Goal: Task Accomplishment & Management: Use online tool/utility

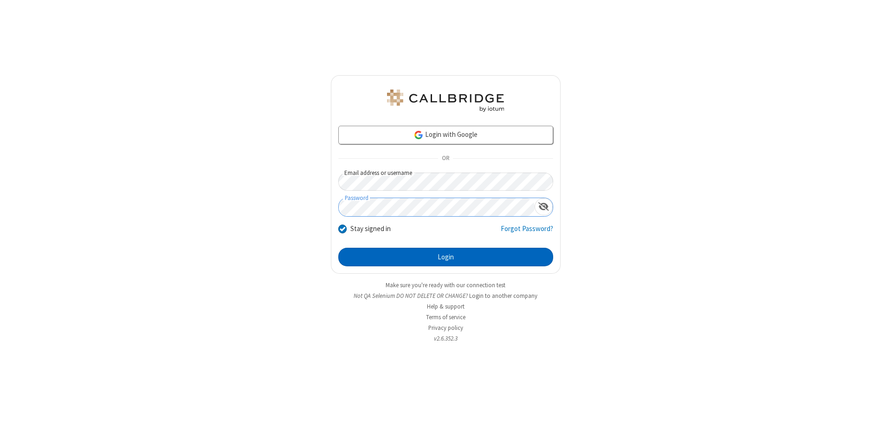
click at [445, 257] on button "Login" at bounding box center [445, 257] width 215 height 19
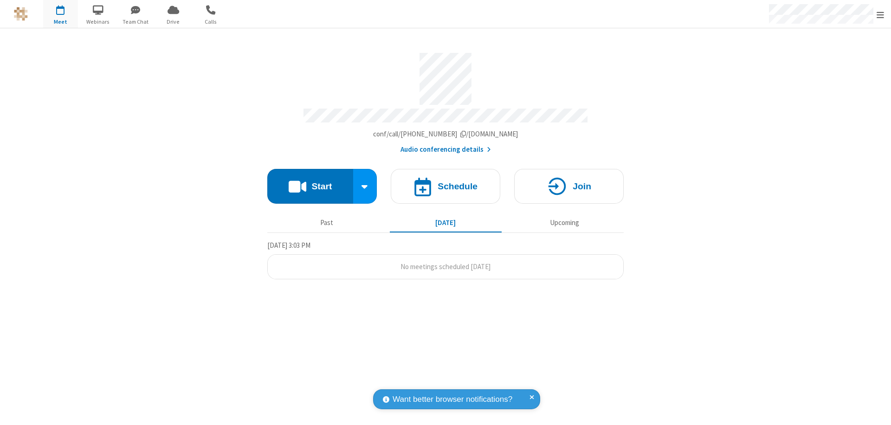
click at [310, 182] on button "Start" at bounding box center [310, 186] width 86 height 35
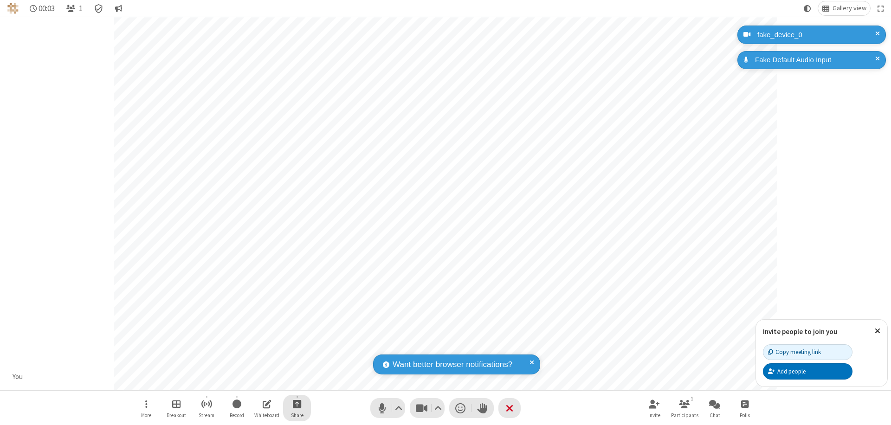
click at [297, 404] on span "Start sharing" at bounding box center [297, 404] width 9 height 12
click at [296, 347] on span "Share additional camera" at bounding box center [302, 349] width 69 height 8
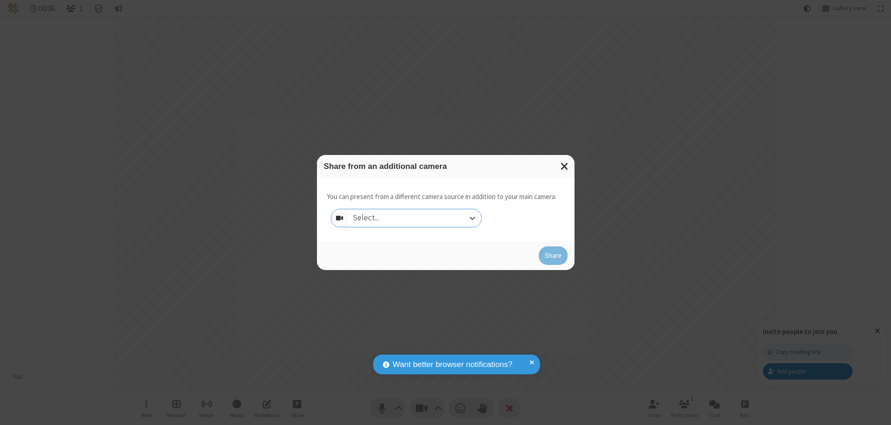
click at [414, 218] on div "Select..." at bounding box center [414, 218] width 133 height 18
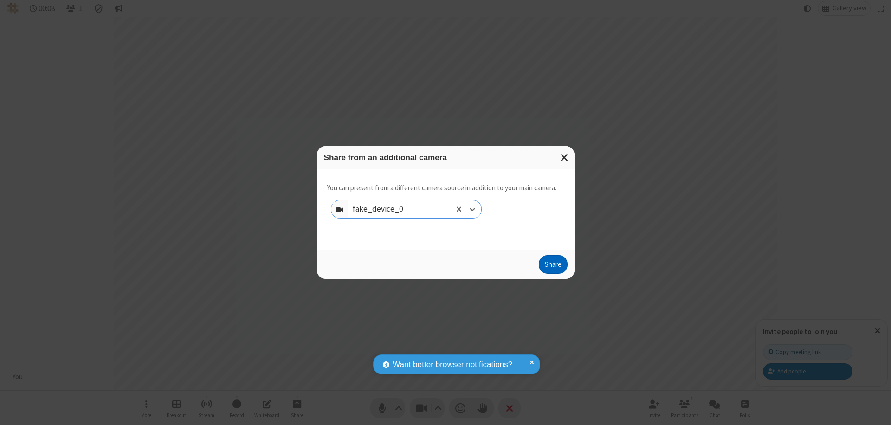
click at [553, 266] on button "Share" at bounding box center [553, 264] width 29 height 19
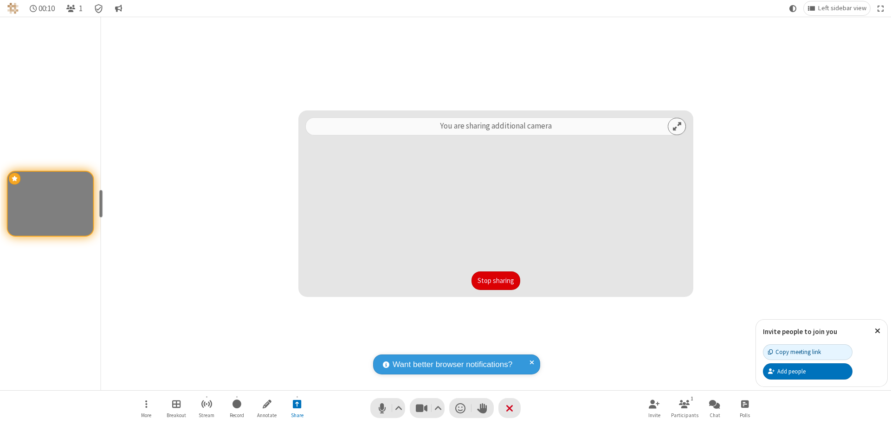
click at [495, 281] on button "Stop sharing" at bounding box center [495, 280] width 49 height 19
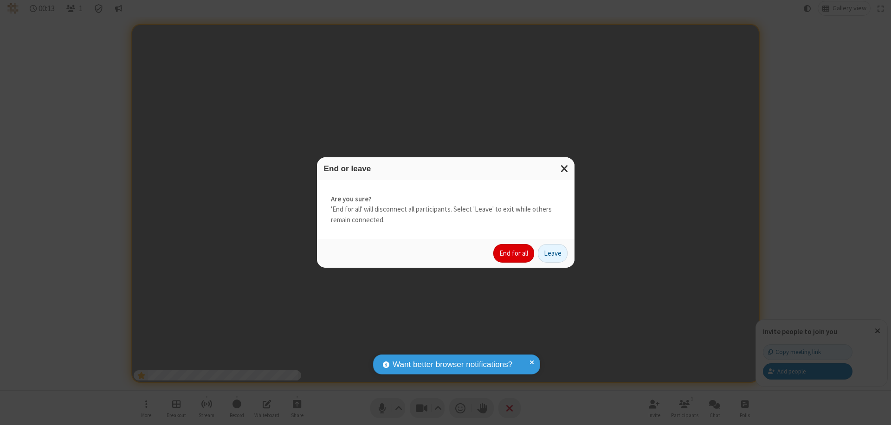
click at [514, 253] on button "End for all" at bounding box center [513, 253] width 41 height 19
